Goal: Find specific page/section: Find specific page/section

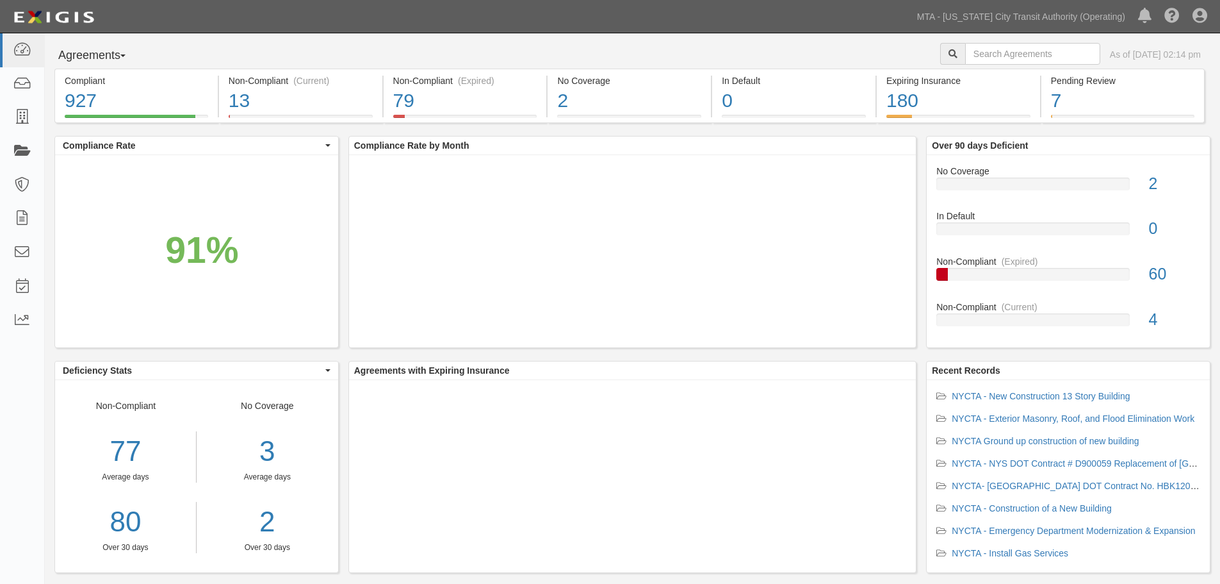
click at [15, 146] on icon at bounding box center [22, 151] width 18 height 15
click at [5, 155] on link at bounding box center [22, 152] width 44 height 34
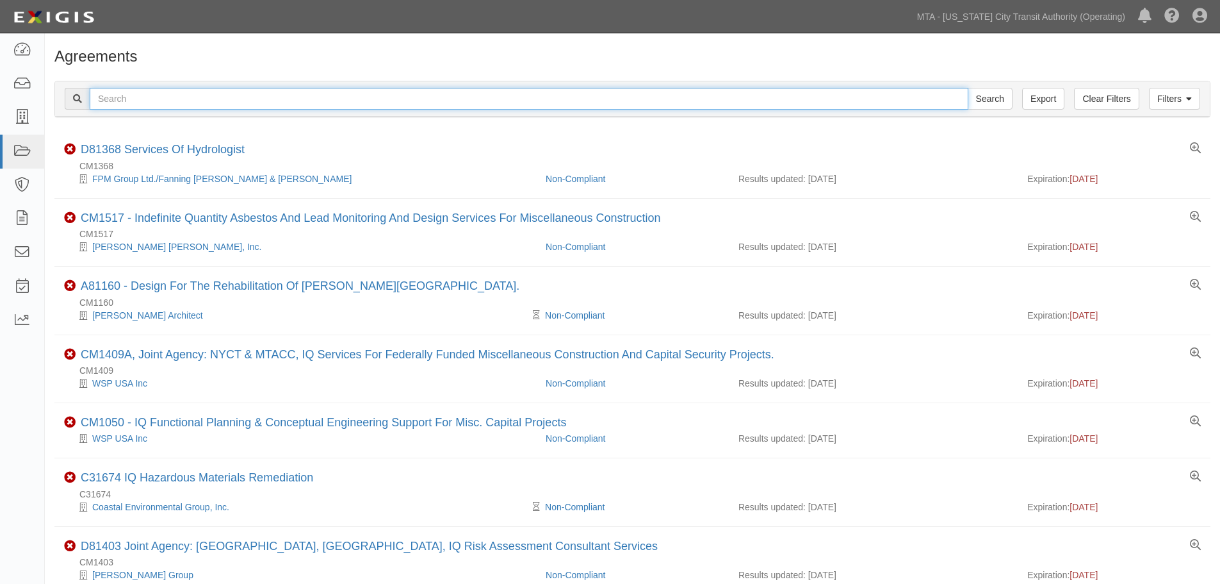
click at [196, 93] on input "text" at bounding box center [529, 99] width 879 height 22
type input "INS1126"
click at [968, 88] on input "Search" at bounding box center [990, 99] width 45 height 22
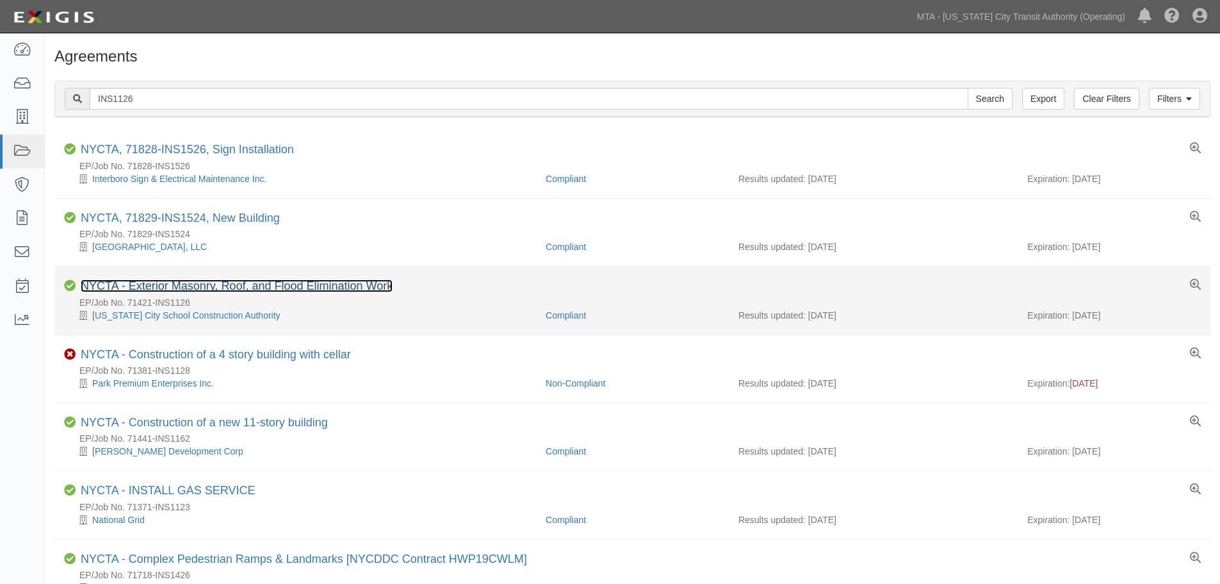
click at [212, 288] on link "NYCTA - Exterior Masonry, Roof, and Flood Elimination Work" at bounding box center [237, 285] width 312 height 13
